Goal: Task Accomplishment & Management: Manage account settings

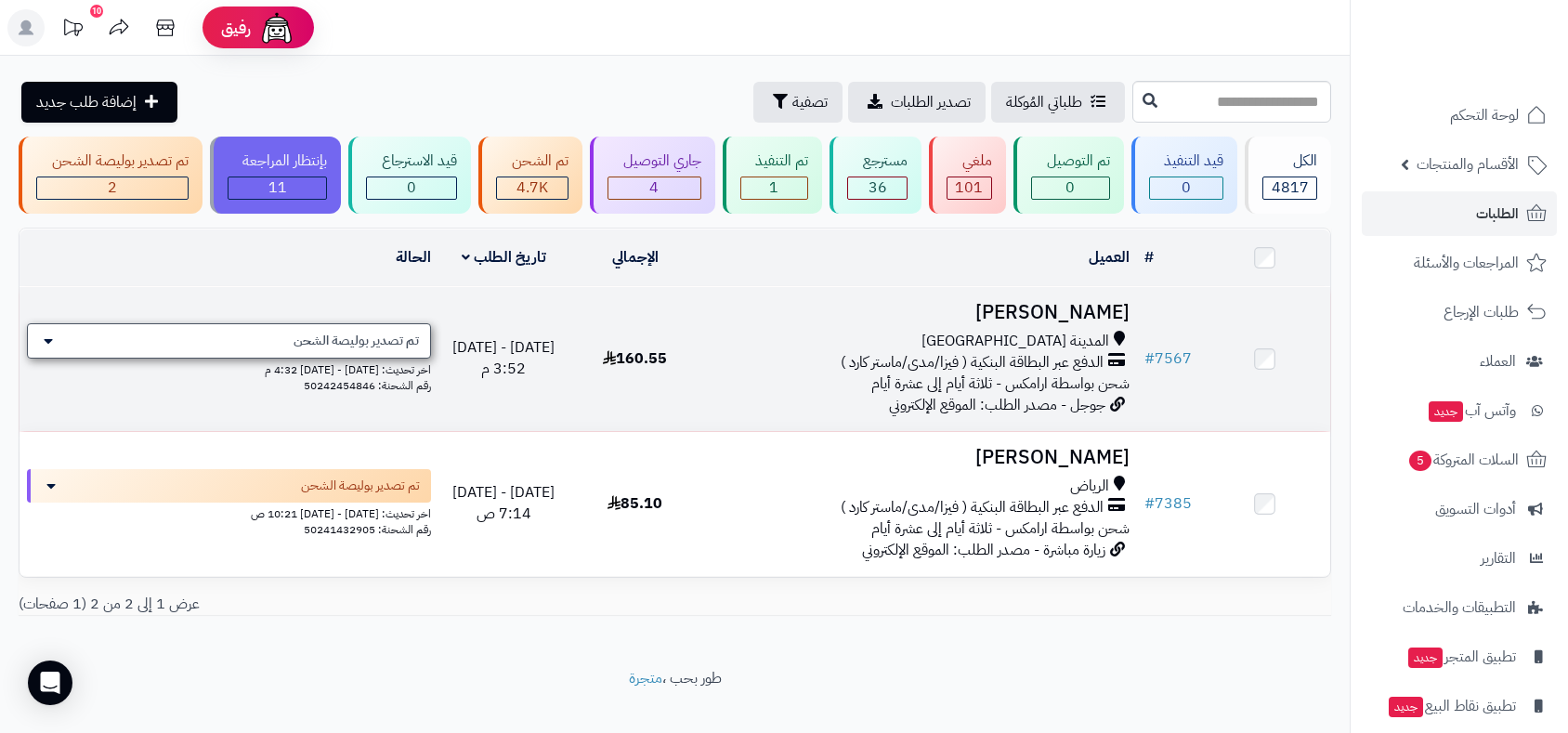
click at [385, 335] on span "تم تصدير بوليصة الشحن" at bounding box center [356, 341] width 126 height 19
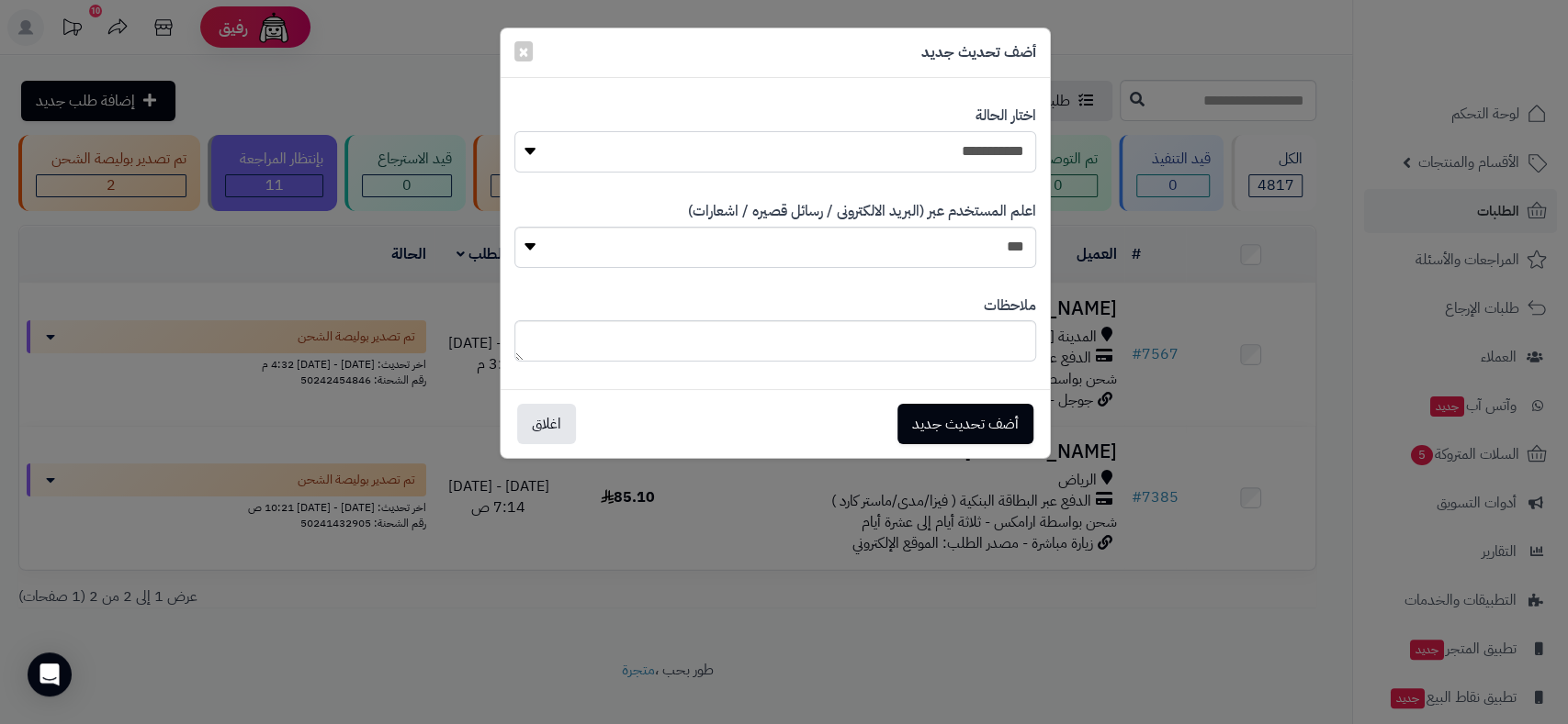
click at [855, 142] on select "**********" at bounding box center [775, 152] width 522 height 41
select select "**"
click at [515, 131] on select "**********" at bounding box center [775, 152] width 522 height 41
click at [980, 422] on button "أضف تحديث جديد" at bounding box center [965, 423] width 136 height 40
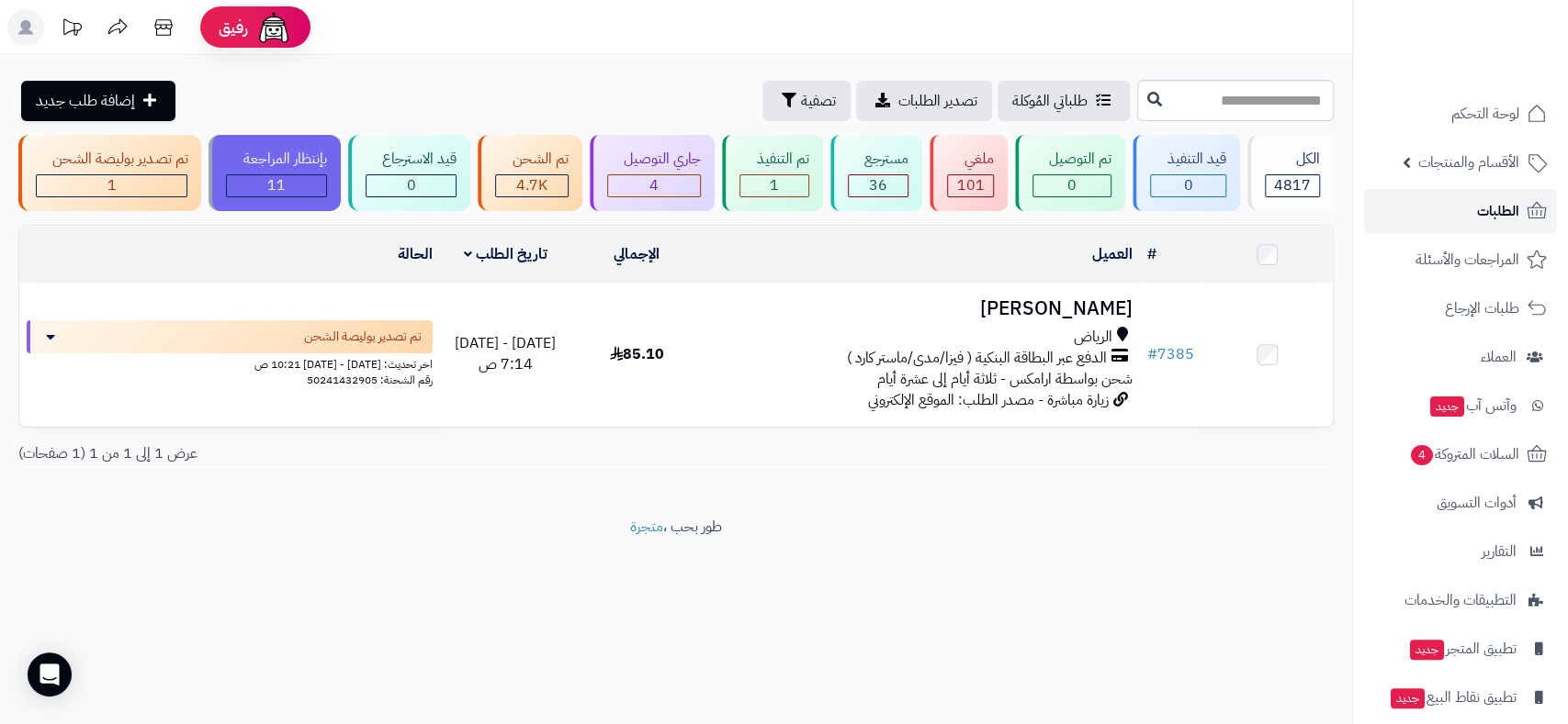
click at [1495, 196] on link "الطلبات" at bounding box center [1460, 210] width 193 height 44
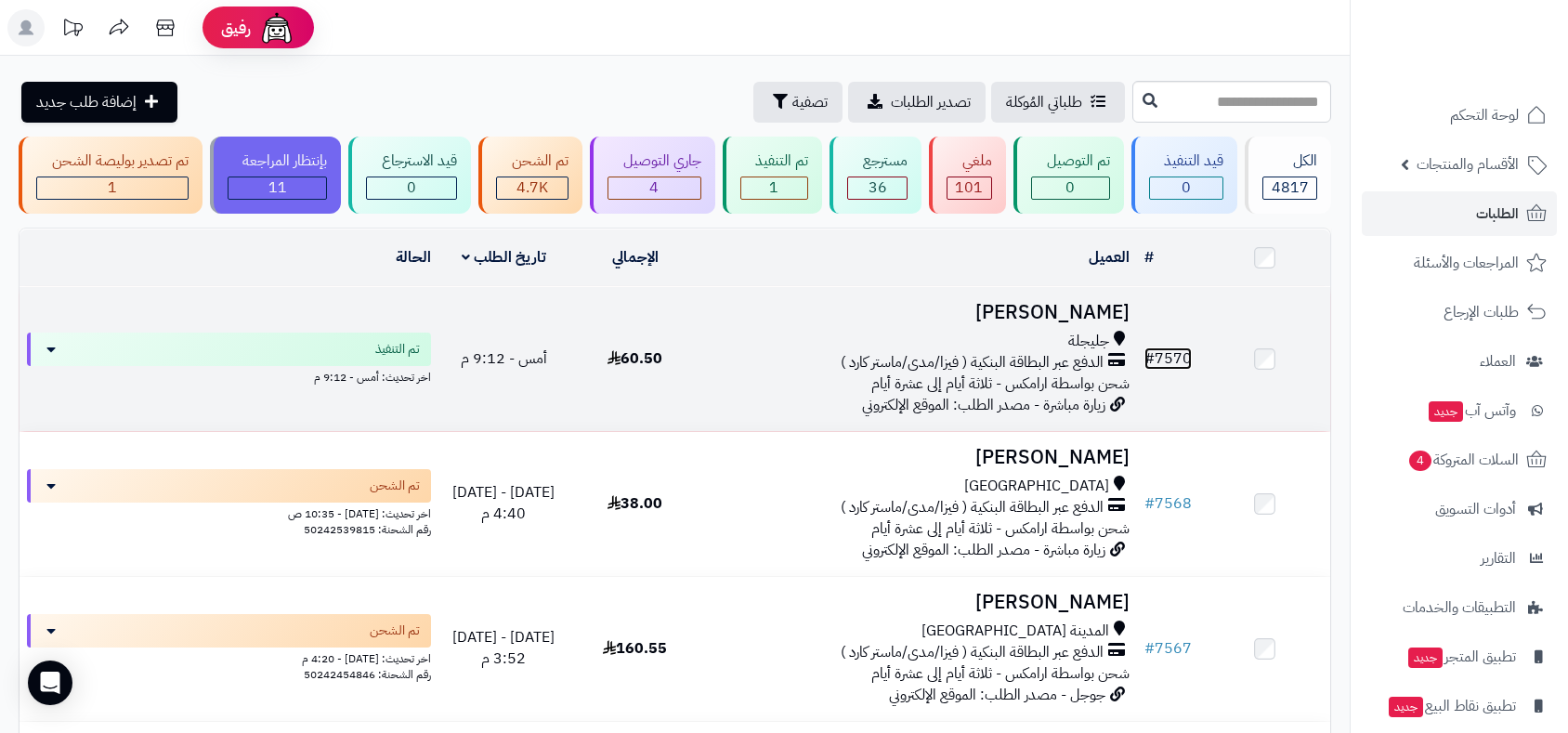
click at [1161, 351] on link "# 7570" at bounding box center [1168, 359] width 48 height 23
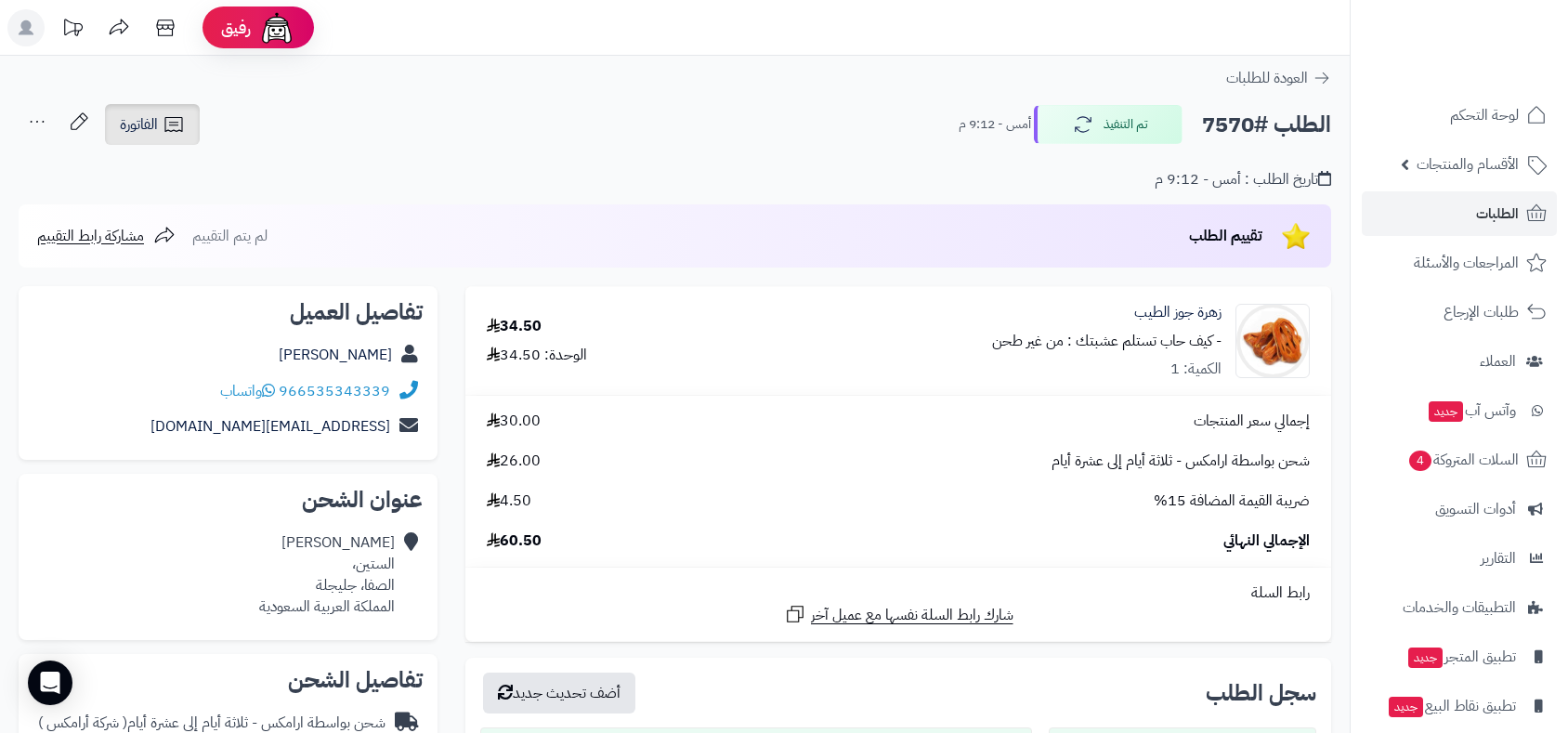
click at [137, 124] on span "الفاتورة" at bounding box center [139, 124] width 38 height 23
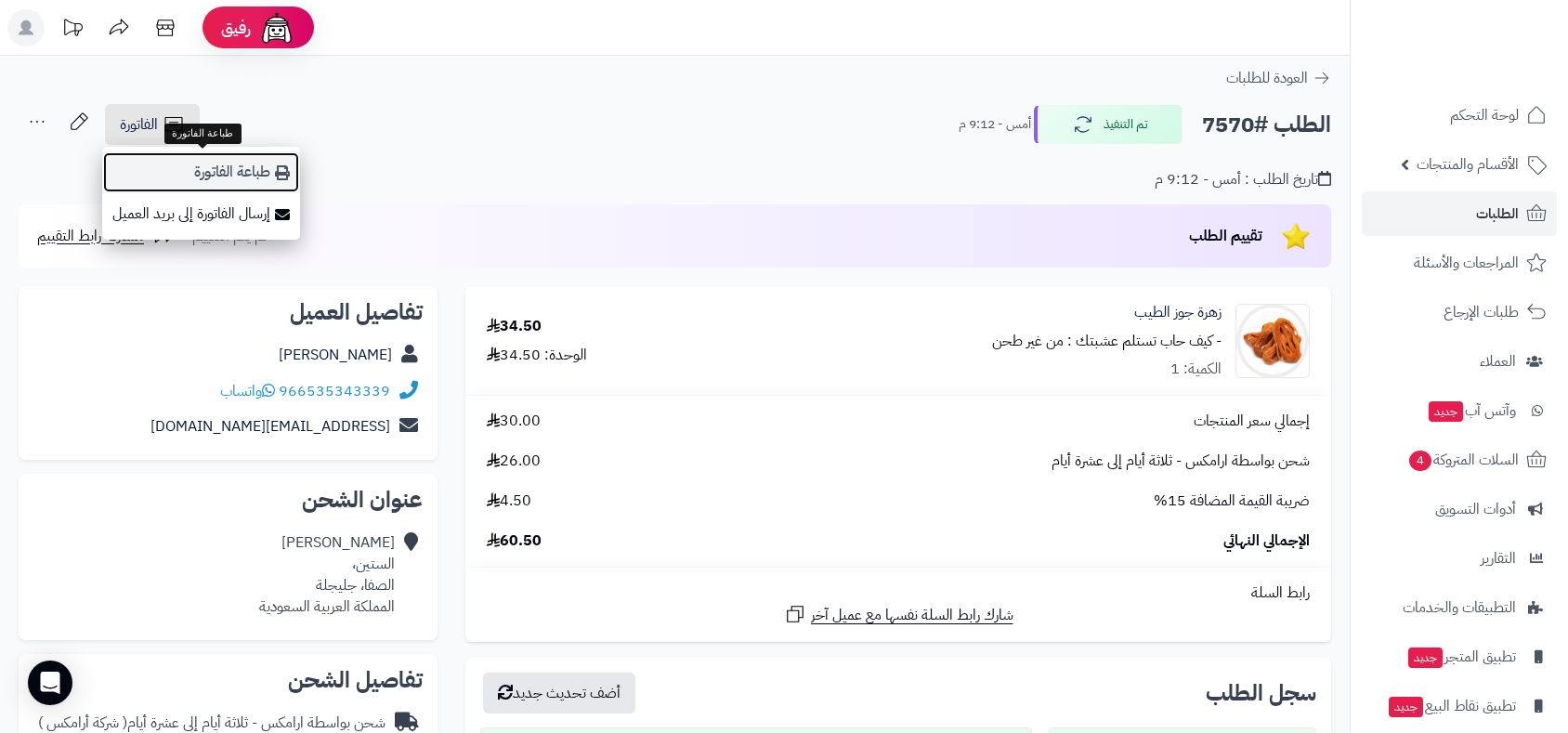
click at [192, 173] on link "طباعة الفاتورة" at bounding box center [201, 172] width 198 height 42
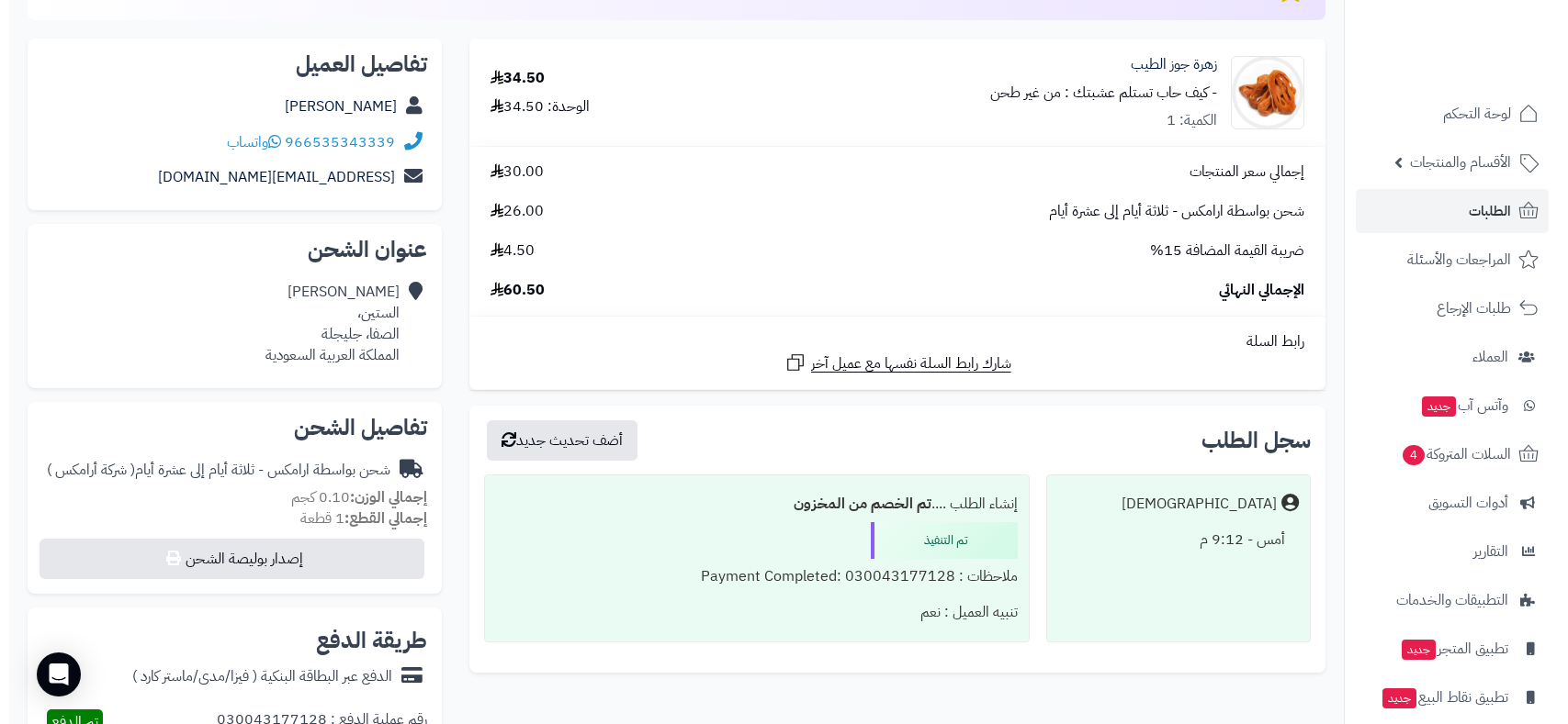
scroll to position [510, 0]
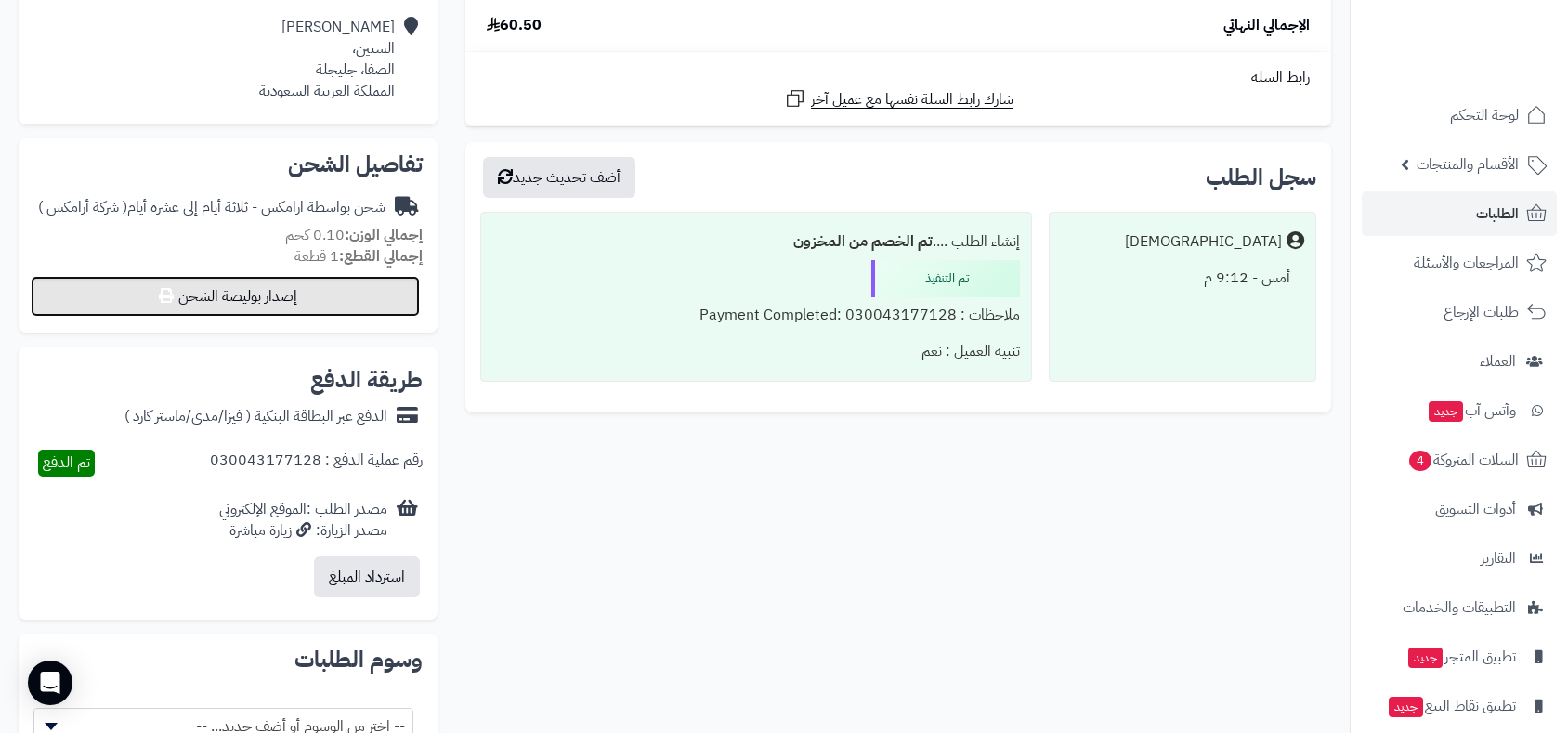
click at [296, 299] on button "إصدار بوليصة الشحن" at bounding box center [225, 296] width 389 height 41
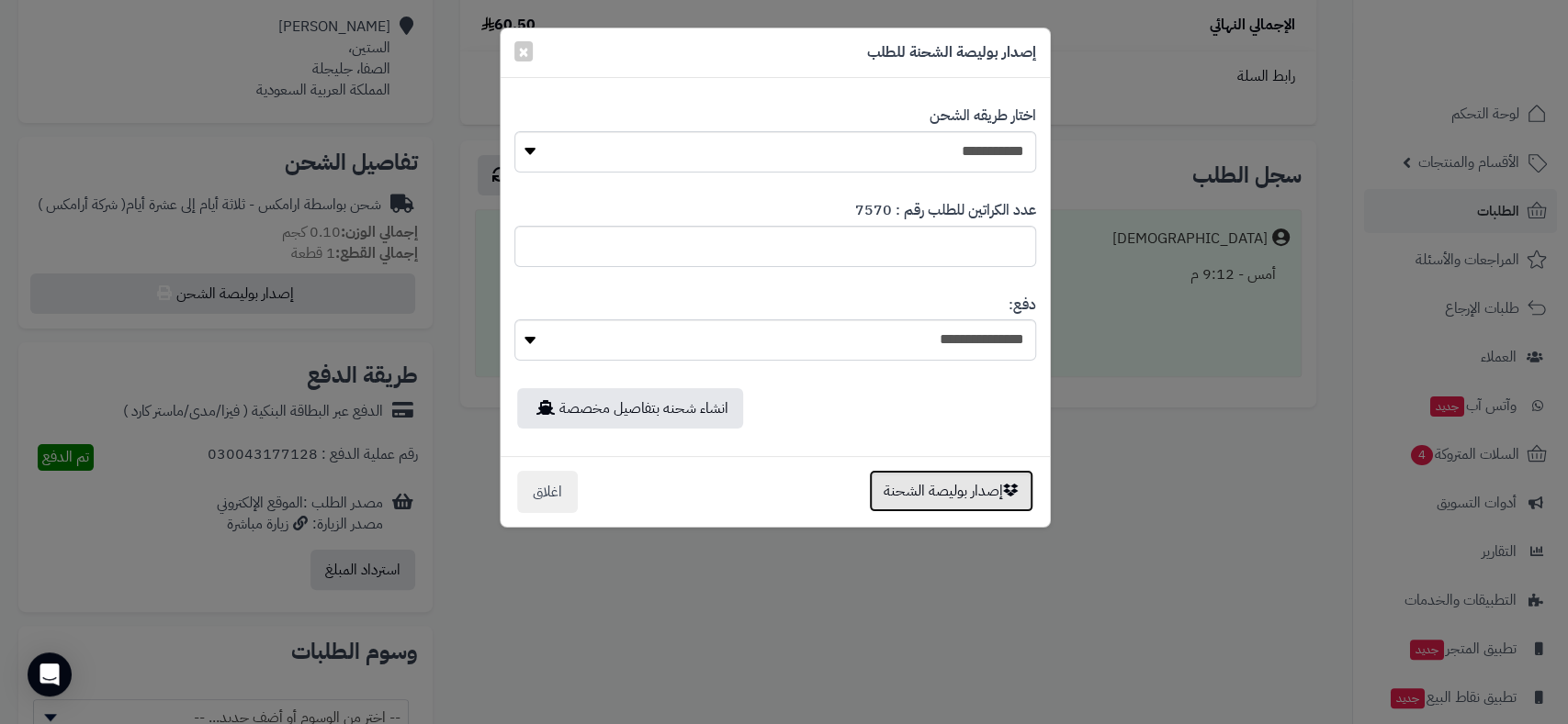
click at [992, 500] on button "إصدار بوليصة الشحنة" at bounding box center [951, 491] width 164 height 42
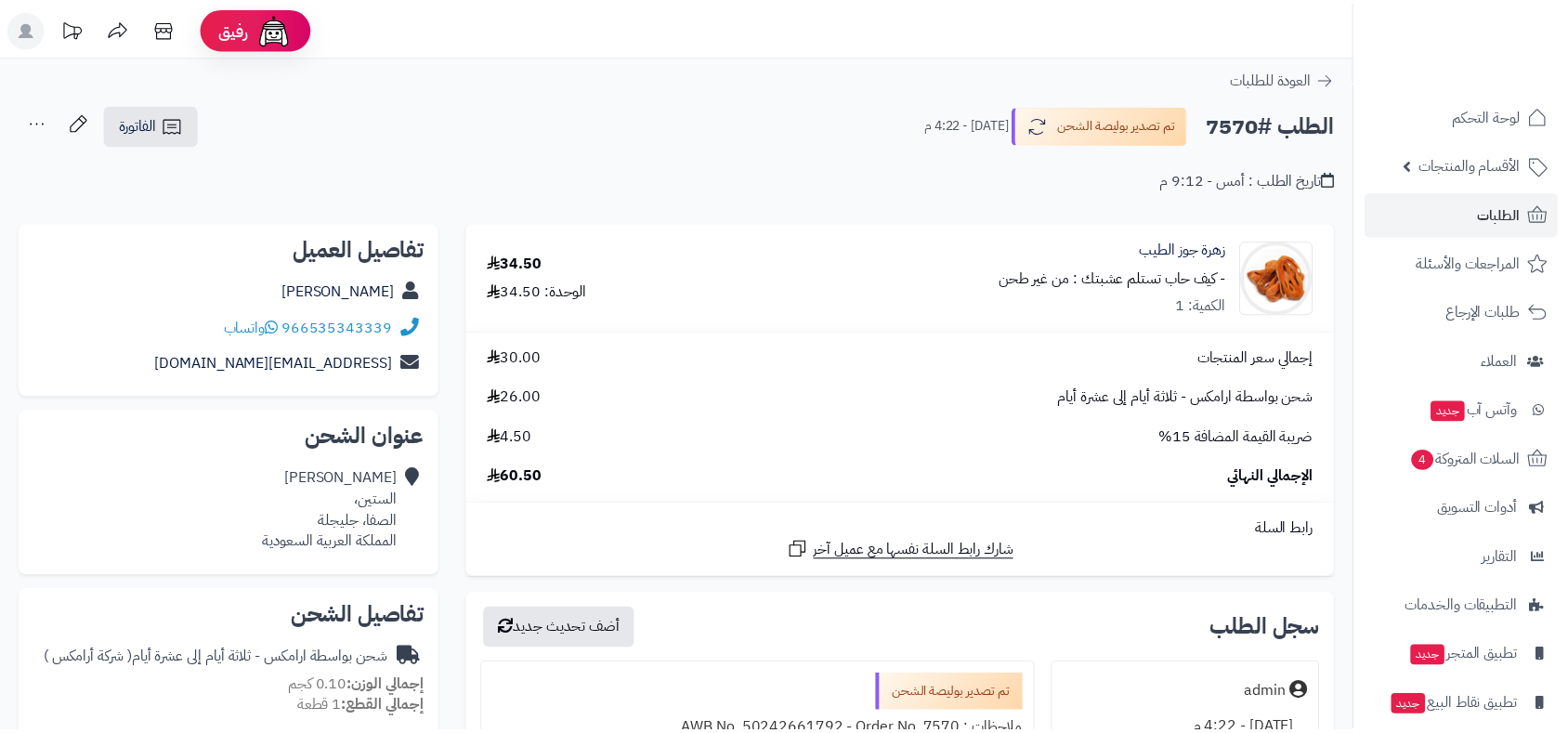
scroll to position [453, 0]
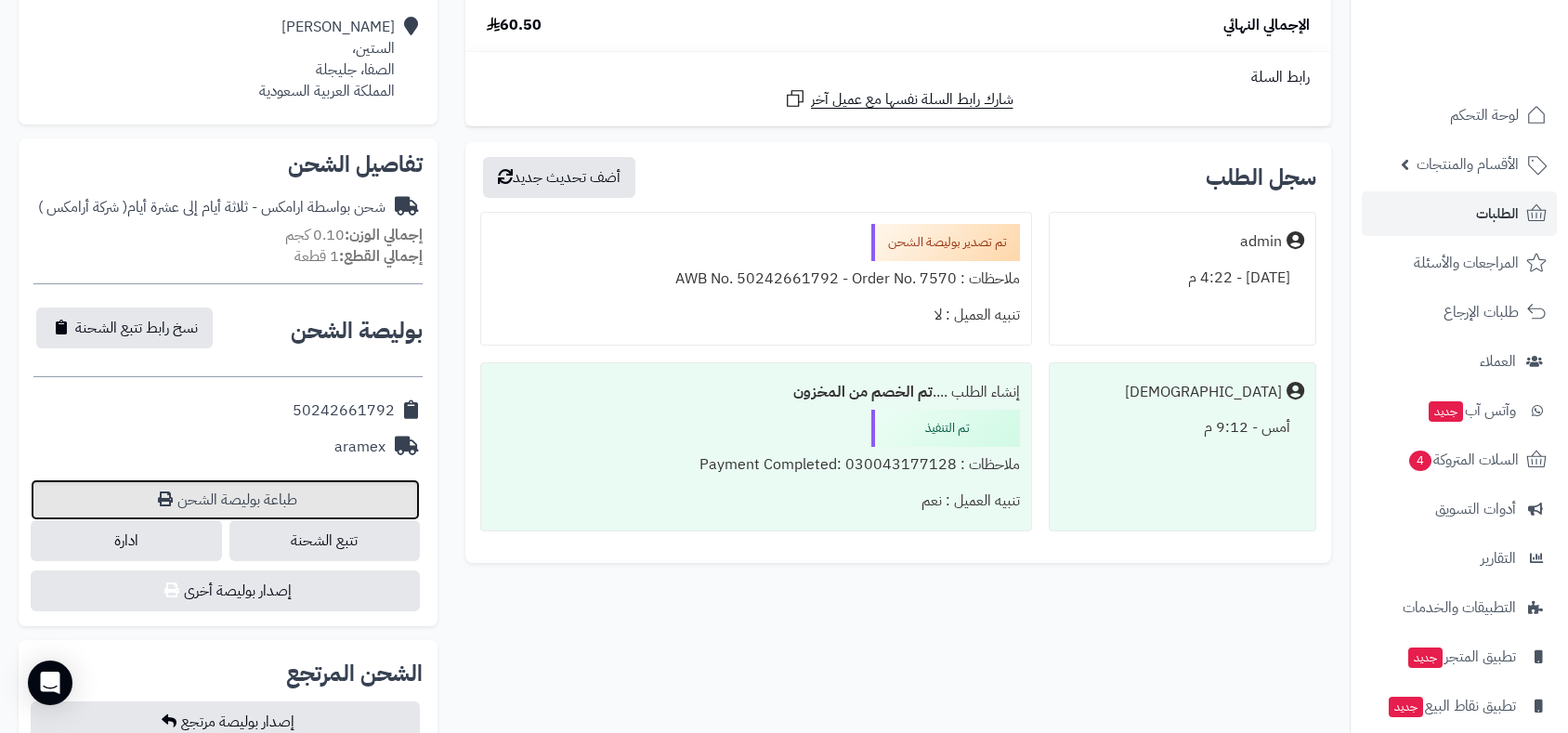
click at [239, 500] on link "طباعة بوليصة الشحن" at bounding box center [225, 499] width 389 height 41
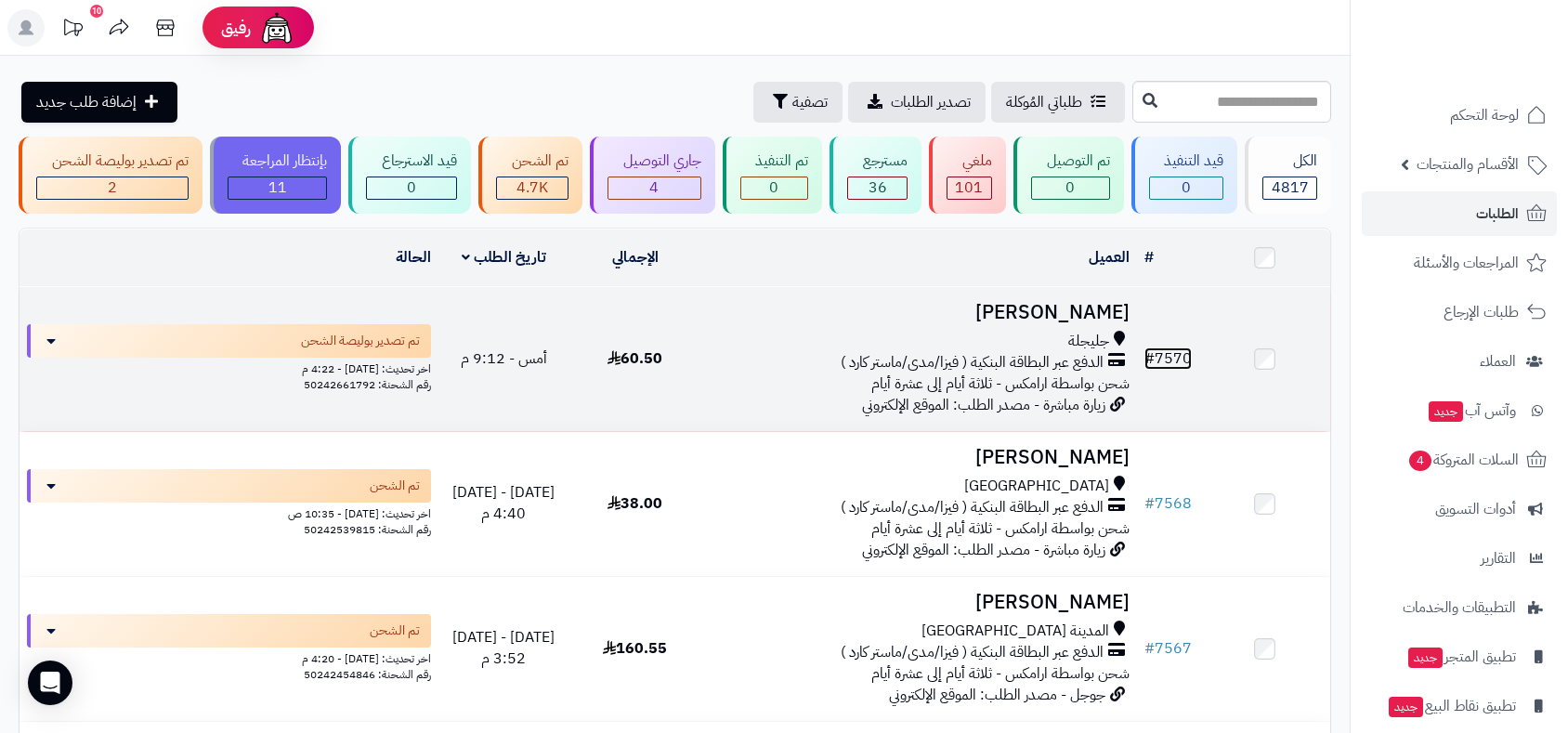
click at [1174, 354] on link "# 7570" at bounding box center [1168, 359] width 48 height 23
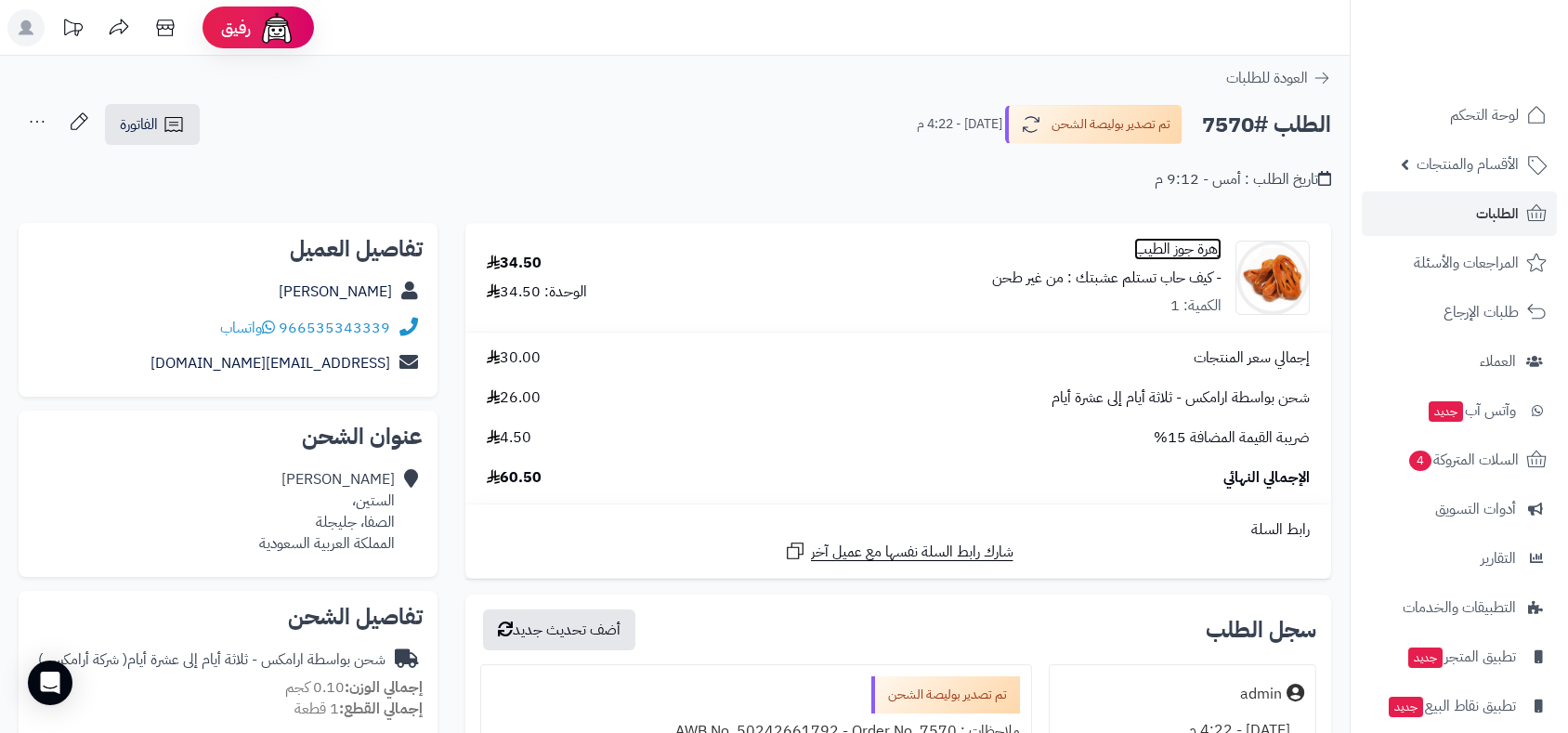
click at [1181, 249] on link "زهرة جوز الطيب" at bounding box center [1178, 250] width 87 height 22
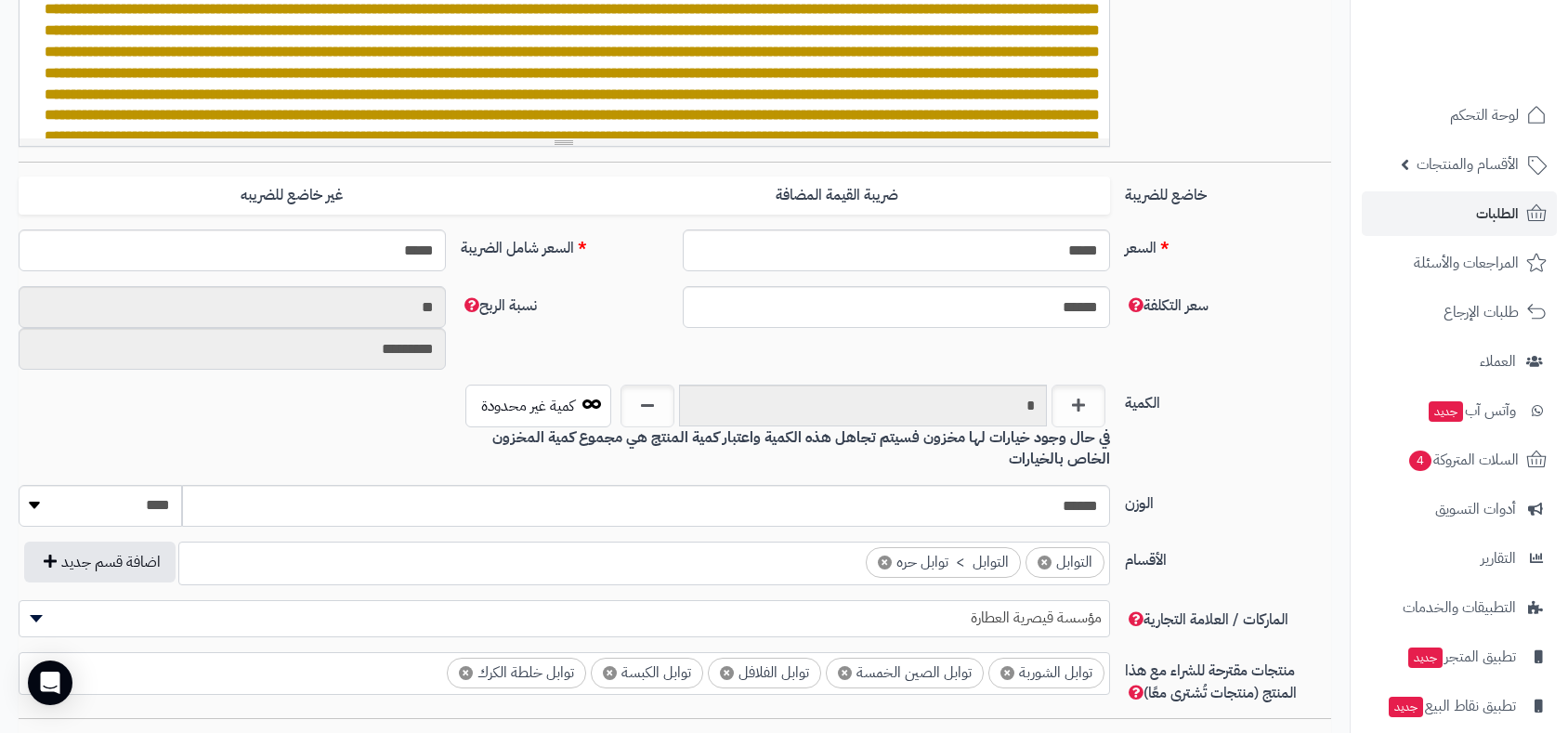
scroll to position [770, 0]
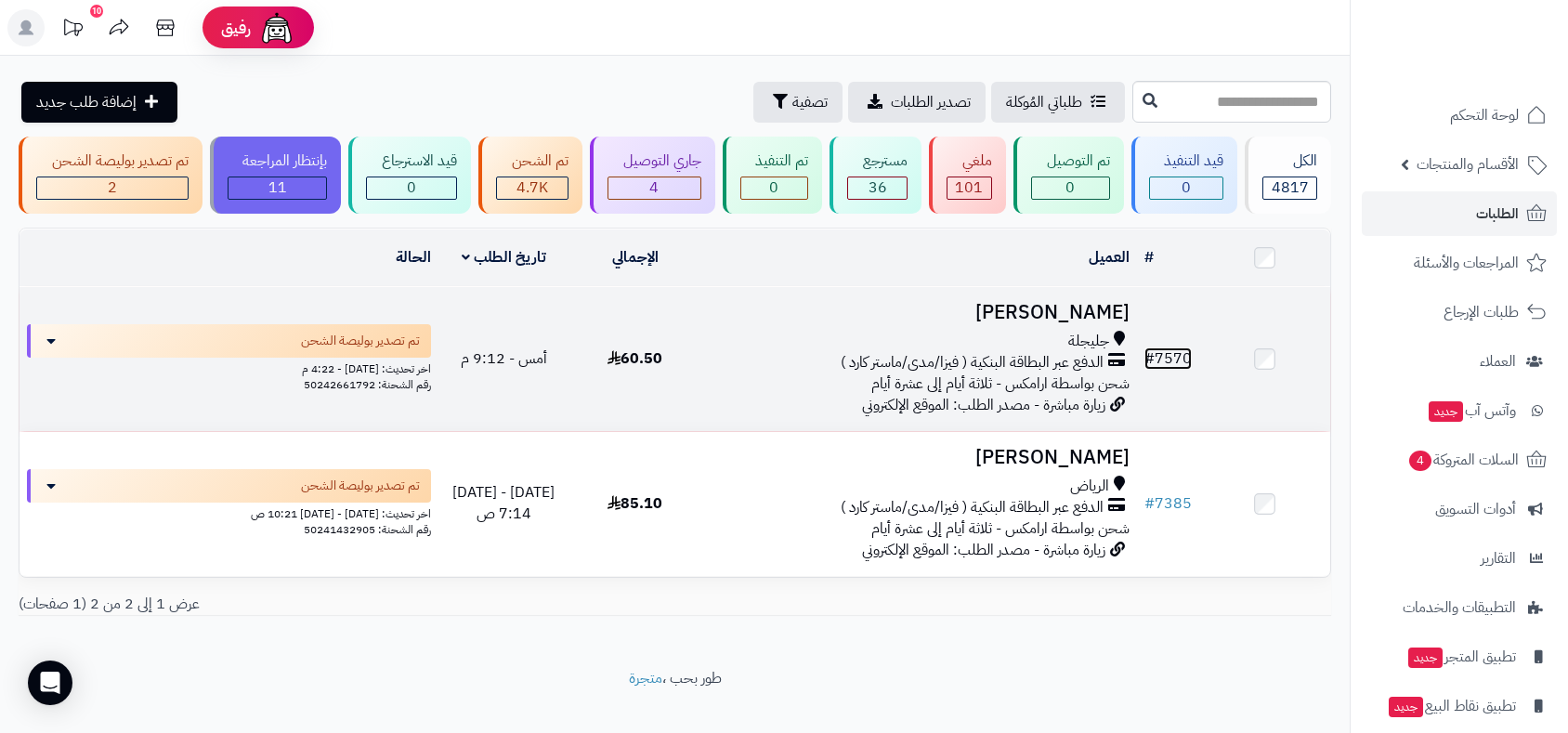
click at [1173, 353] on link "# 7570" at bounding box center [1168, 359] width 48 height 23
